Goal: Check status: Check status

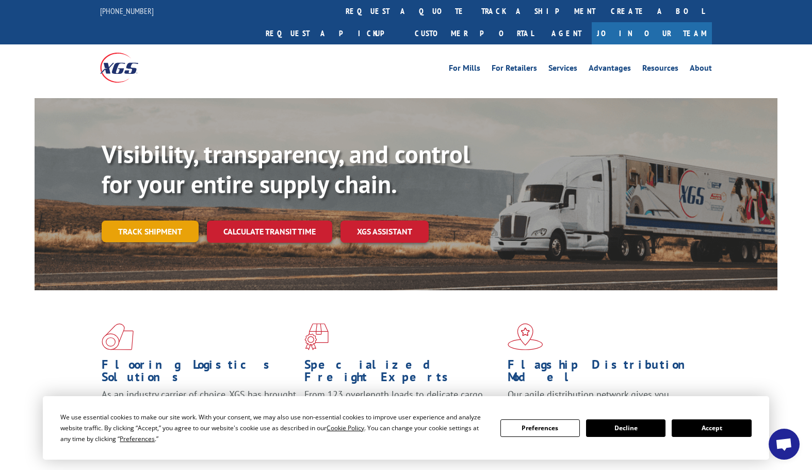
click at [156, 220] on link "Track shipment" at bounding box center [150, 231] width 97 height 22
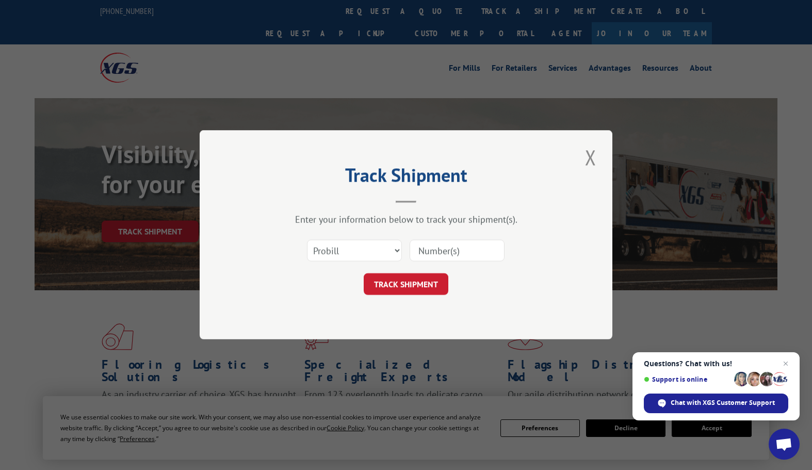
click at [446, 246] on input at bounding box center [457, 251] width 95 height 22
paste input "2551244"
type input "2551244"
click at [419, 281] on button "TRACK SHIPMENT" at bounding box center [406, 284] width 85 height 22
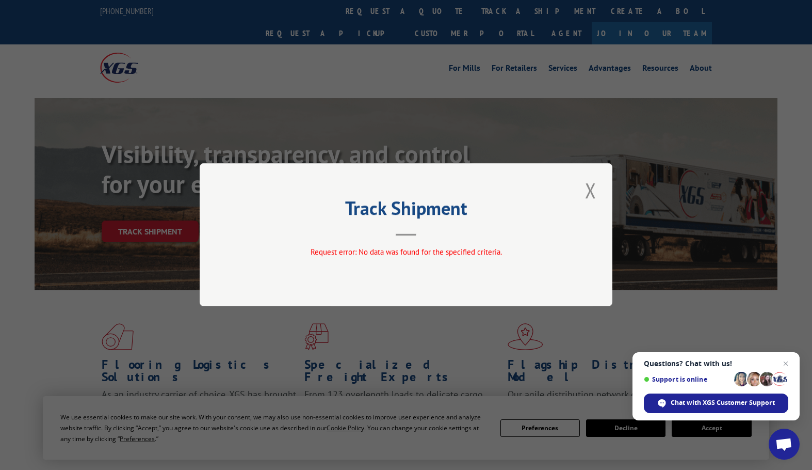
click at [603, 189] on div "Track Shipment Request error: No data was found for the specified criteria." at bounding box center [406, 234] width 413 height 143
click at [596, 196] on button "Close modal" at bounding box center [591, 190] width 18 height 28
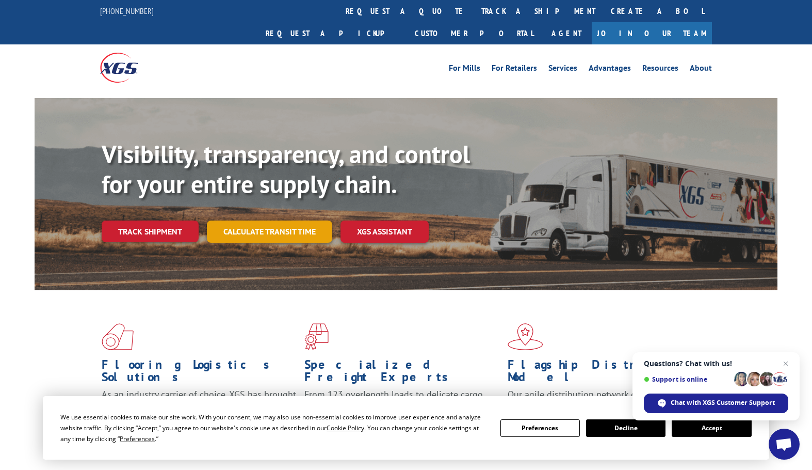
click at [283, 220] on link "Calculate transit time" at bounding box center [269, 231] width 125 height 22
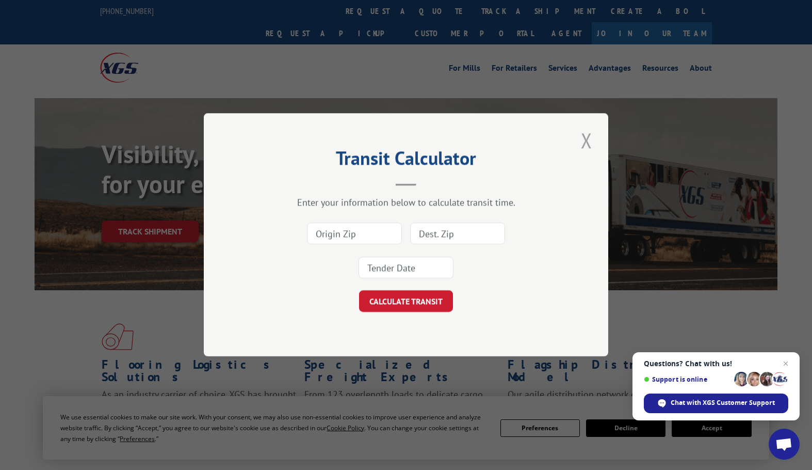
click at [590, 136] on button "Close modal" at bounding box center [587, 140] width 18 height 28
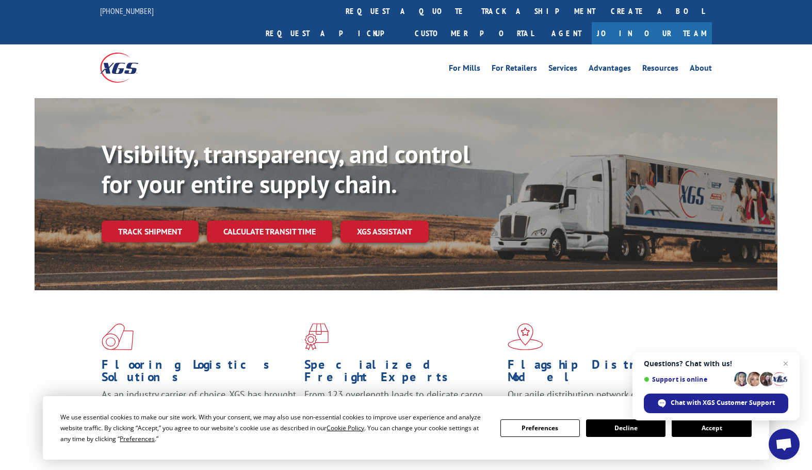
click at [127, 224] on div "Visibility, transparency, and control for your entire supply chain. Track shipm…" at bounding box center [440, 211] width 676 height 144
click at [156, 220] on link "Track shipment" at bounding box center [150, 231] width 97 height 22
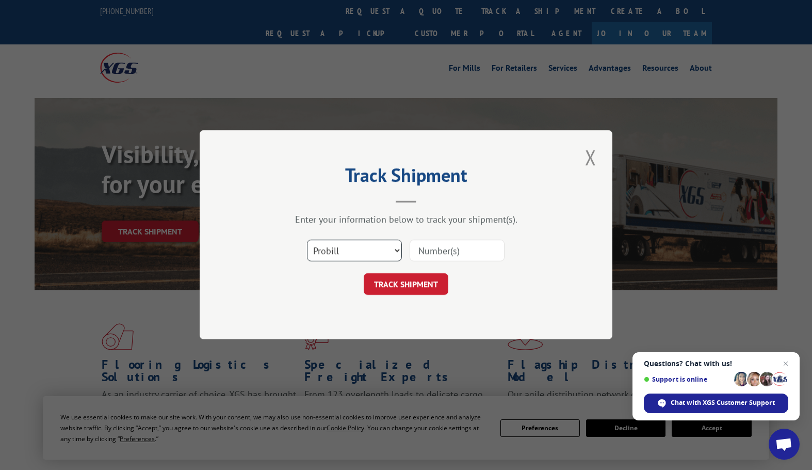
click at [373, 250] on select "Select category... Probill BOL PO" at bounding box center [354, 251] width 95 height 22
select select "po"
click at [307, 240] on select "Select category... Probill BOL PO" at bounding box center [354, 251] width 95 height 22
click at [479, 248] on input at bounding box center [457, 251] width 95 height 22
paste input "09660957"
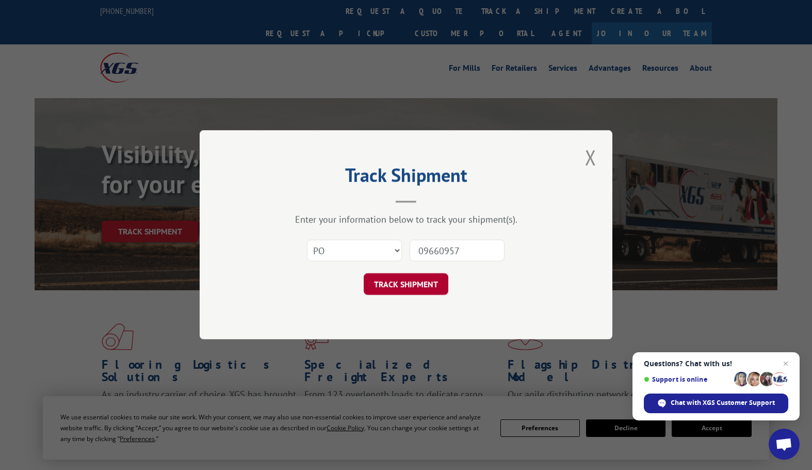
type input "09660957"
click at [412, 284] on button "TRACK SHIPMENT" at bounding box center [406, 284] width 85 height 22
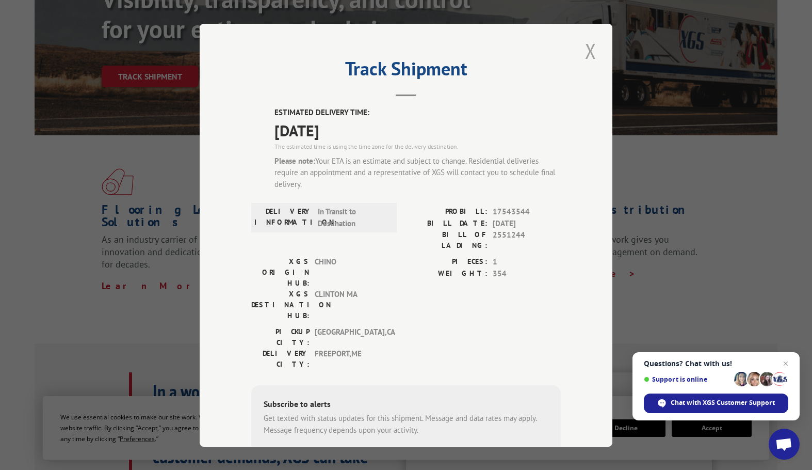
click at [584, 57] on button "Close modal" at bounding box center [591, 51] width 18 height 28
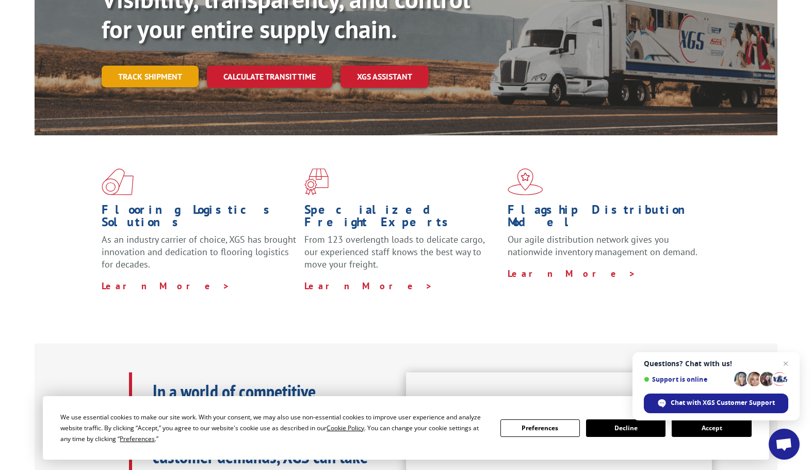
click at [176, 66] on link "Track shipment" at bounding box center [150, 77] width 97 height 22
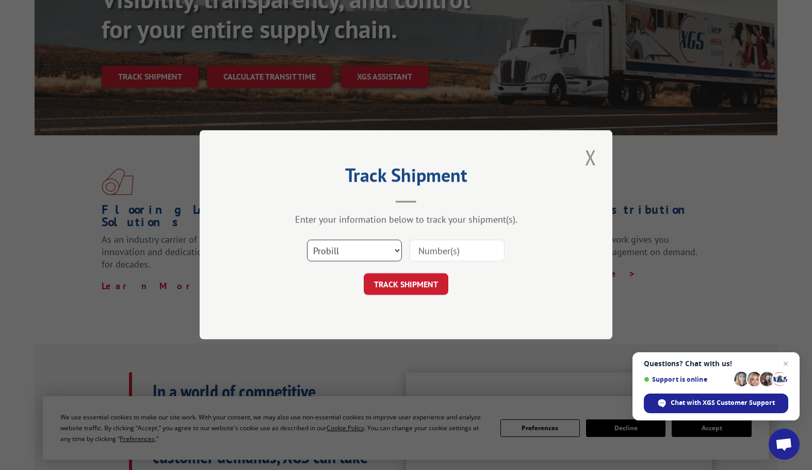
click at [335, 250] on select "Select category... Probill BOL PO" at bounding box center [354, 251] width 95 height 22
select select "po"
click at [307, 240] on select "Select category... Probill BOL PO" at bounding box center [354, 251] width 95 height 22
click at [481, 244] on input at bounding box center [457, 251] width 95 height 22
paste input "2551244"
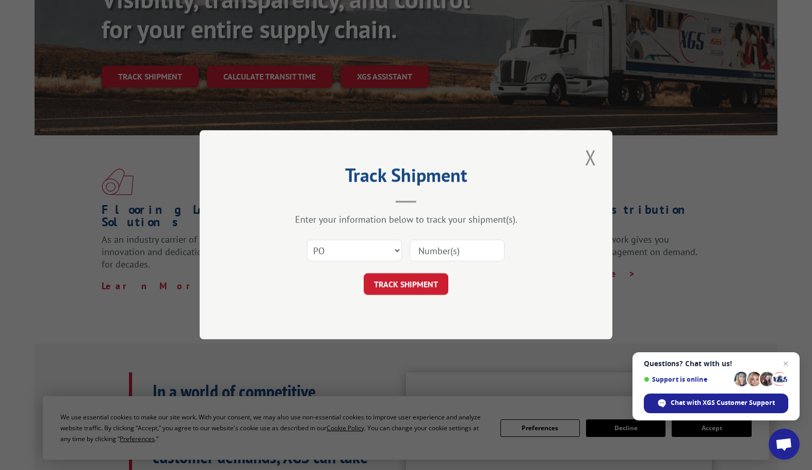
type input "2551244"
click at [423, 292] on button "TRACK SHIPMENT" at bounding box center [406, 284] width 85 height 22
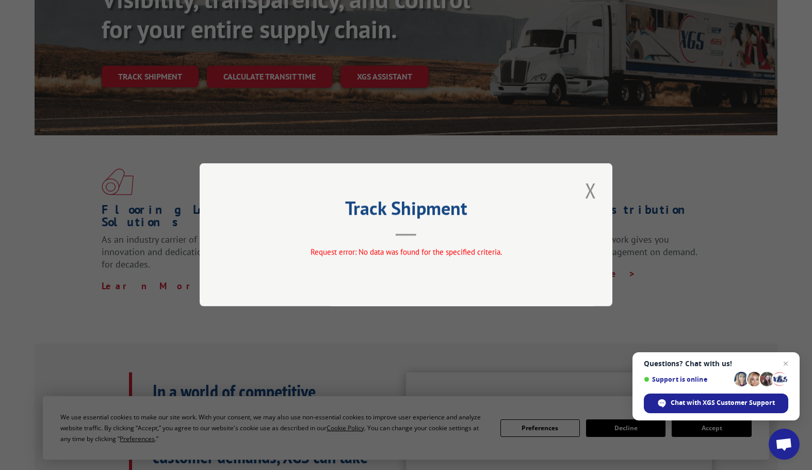
click at [598, 200] on button "Close modal" at bounding box center [591, 190] width 18 height 28
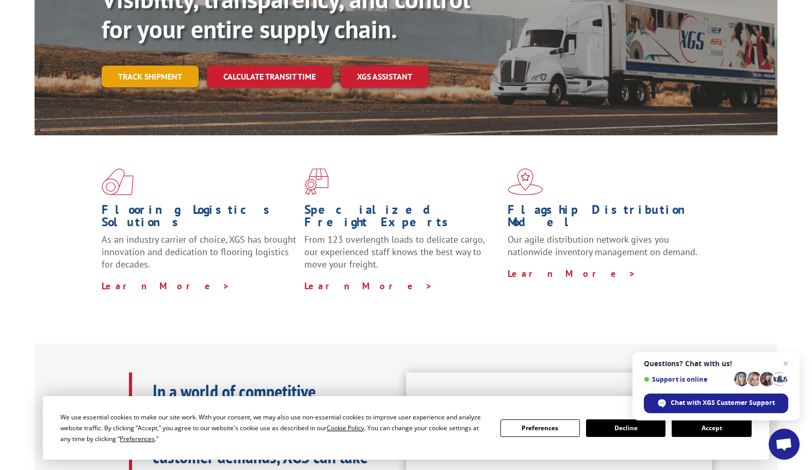
click at [186, 66] on link "Track shipment" at bounding box center [150, 77] width 97 height 22
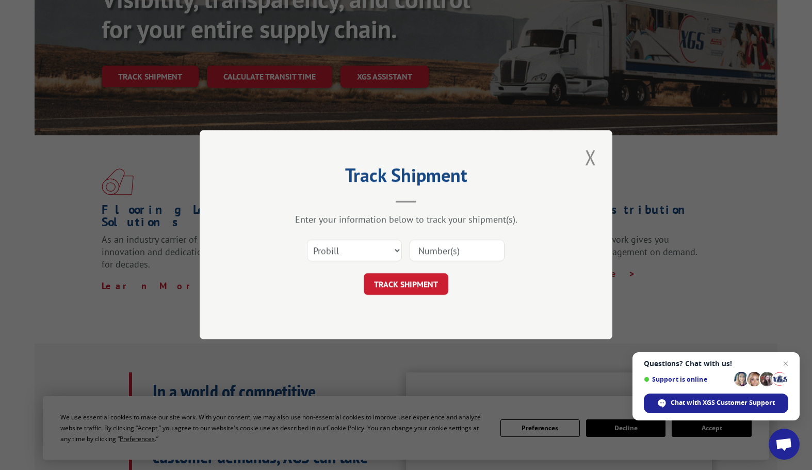
click at [357, 267] on div "Select category... Probill BOL PO" at bounding box center [406, 251] width 310 height 34
click at [343, 258] on select "Select category... Probill BOL PO" at bounding box center [354, 251] width 95 height 22
select select "bol"
click at [307, 240] on select "Select category... Probill BOL PO" at bounding box center [354, 251] width 95 height 22
click at [462, 243] on input at bounding box center [457, 251] width 95 height 22
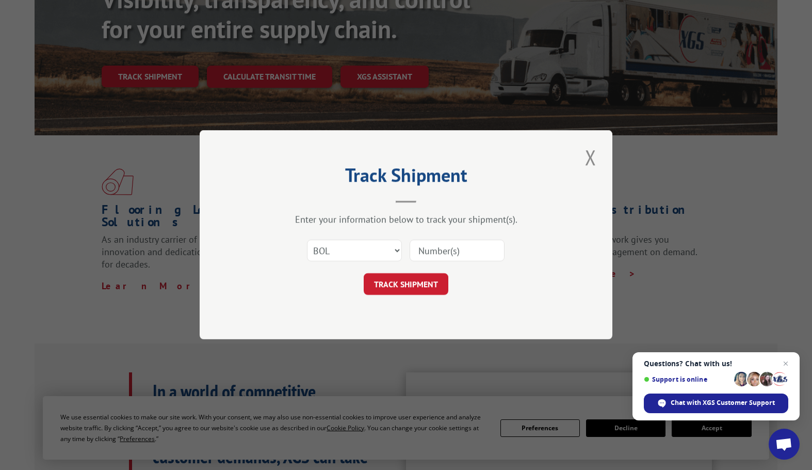
paste input "2551244"
type input "2551244"
click at [437, 292] on button "TRACK SHIPMENT" at bounding box center [406, 284] width 85 height 22
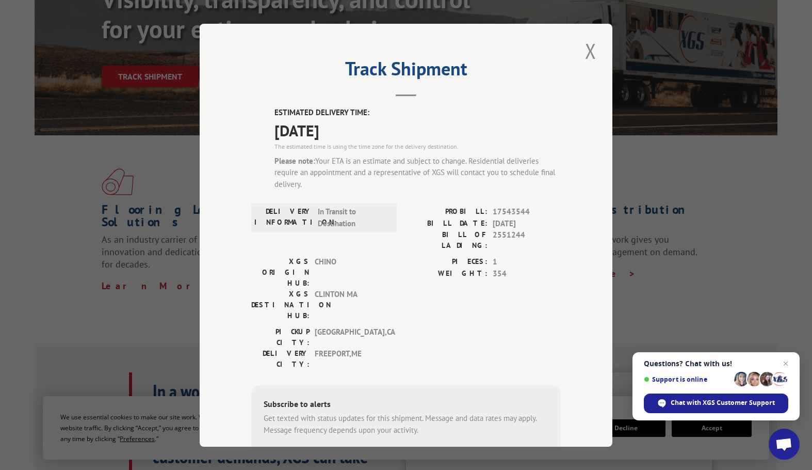
click at [578, 48] on div "Track Shipment ESTIMATED DELIVERY TIME: [DATE] The estimated time is using the …" at bounding box center [406, 235] width 413 height 423
click at [582, 48] on button "Close modal" at bounding box center [591, 51] width 18 height 28
